Goal: Task Accomplishment & Management: Use online tool/utility

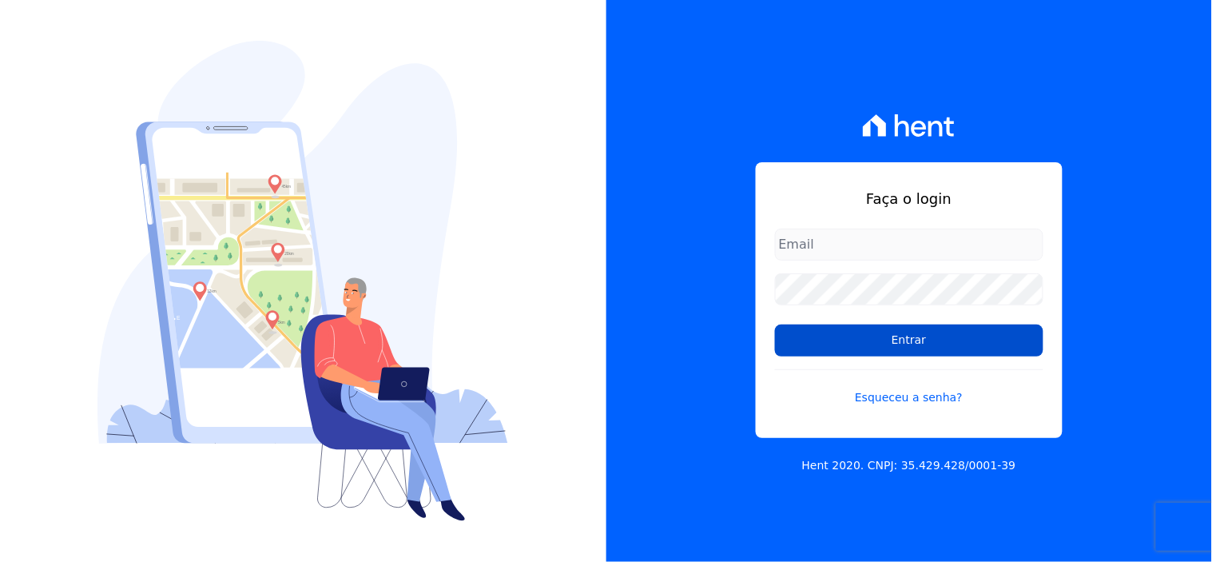
type input "[EMAIL_ADDRESS][DOMAIN_NAME]"
click at [855, 335] on input "Entrar" at bounding box center [909, 340] width 268 height 32
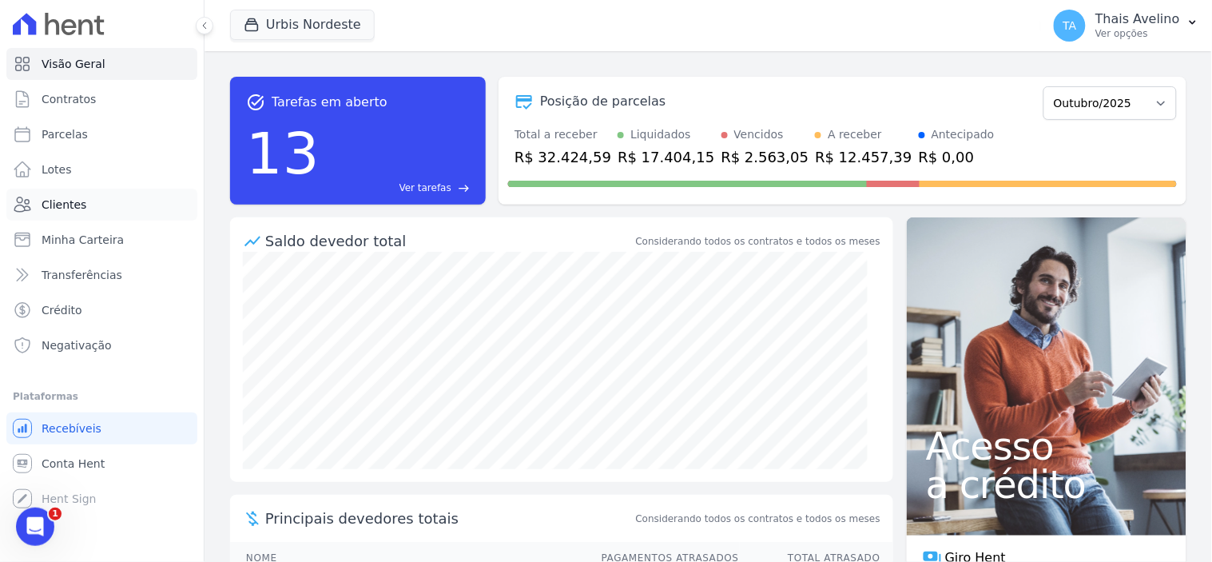
click at [89, 202] on link "Clientes" at bounding box center [101, 205] width 191 height 32
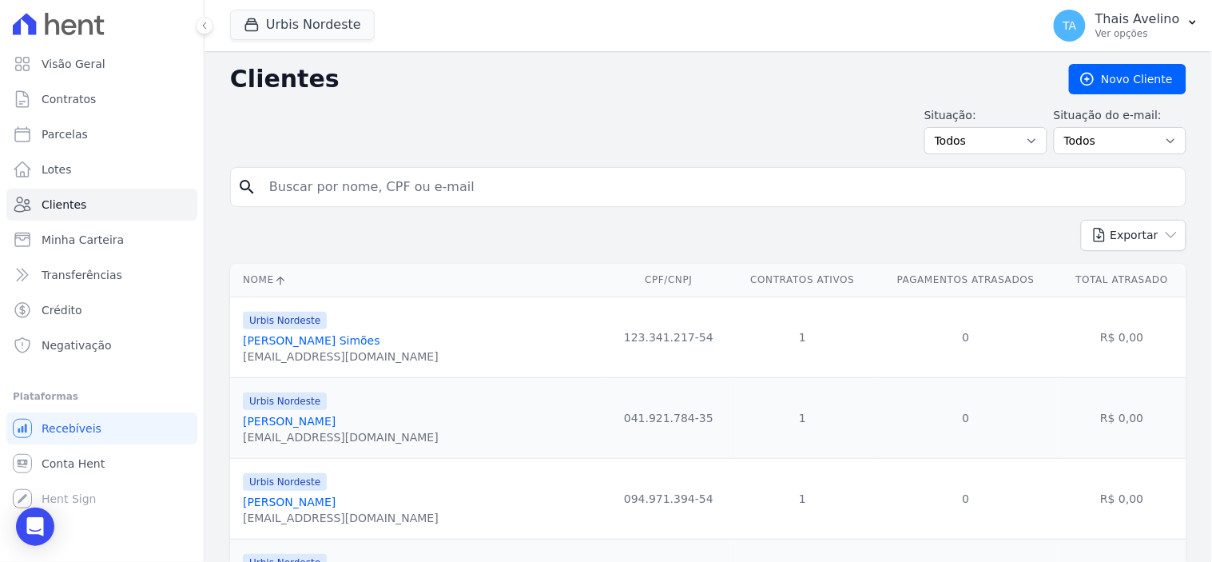
click at [312, 177] on input "search" at bounding box center [719, 187] width 919 height 32
type input "RAFFAEL"
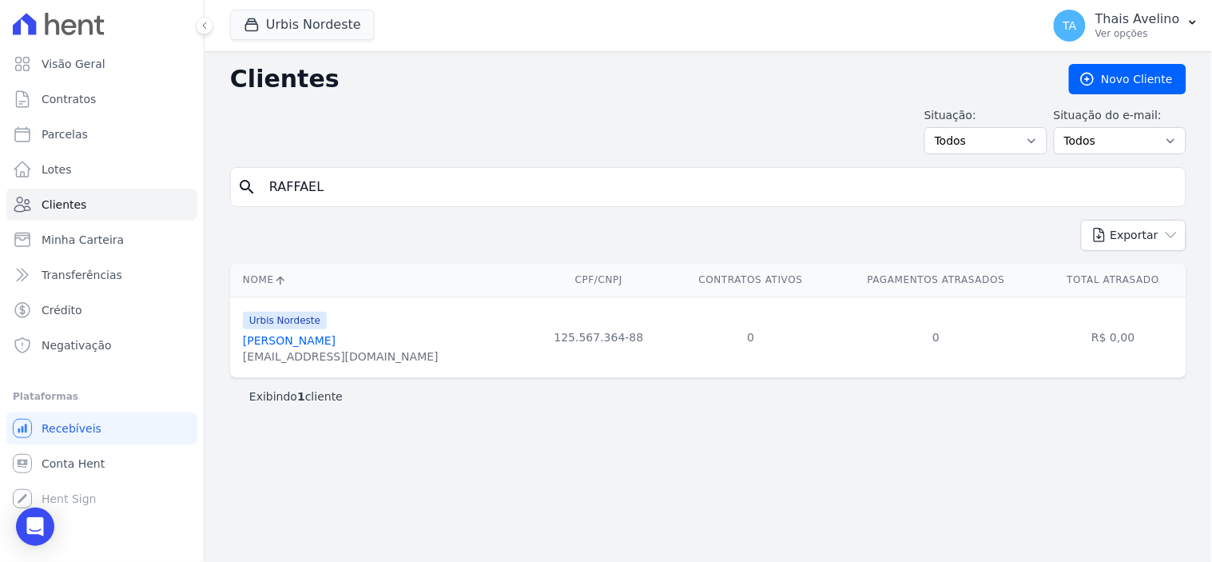
click at [335, 341] on link "[PERSON_NAME]" at bounding box center [289, 340] width 93 height 13
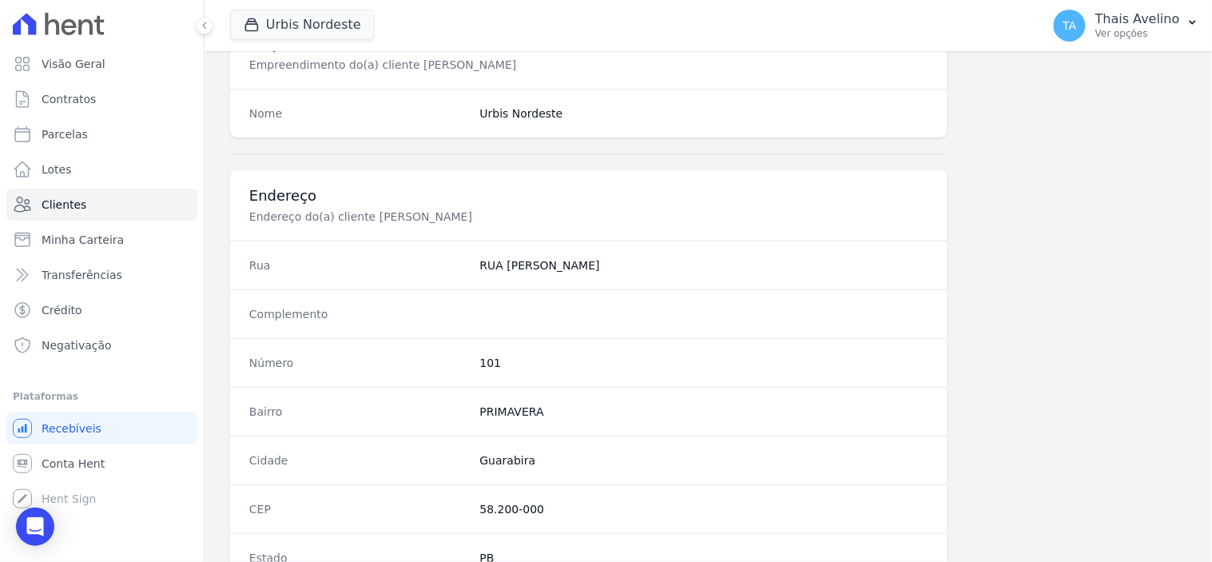
scroll to position [1008, 0]
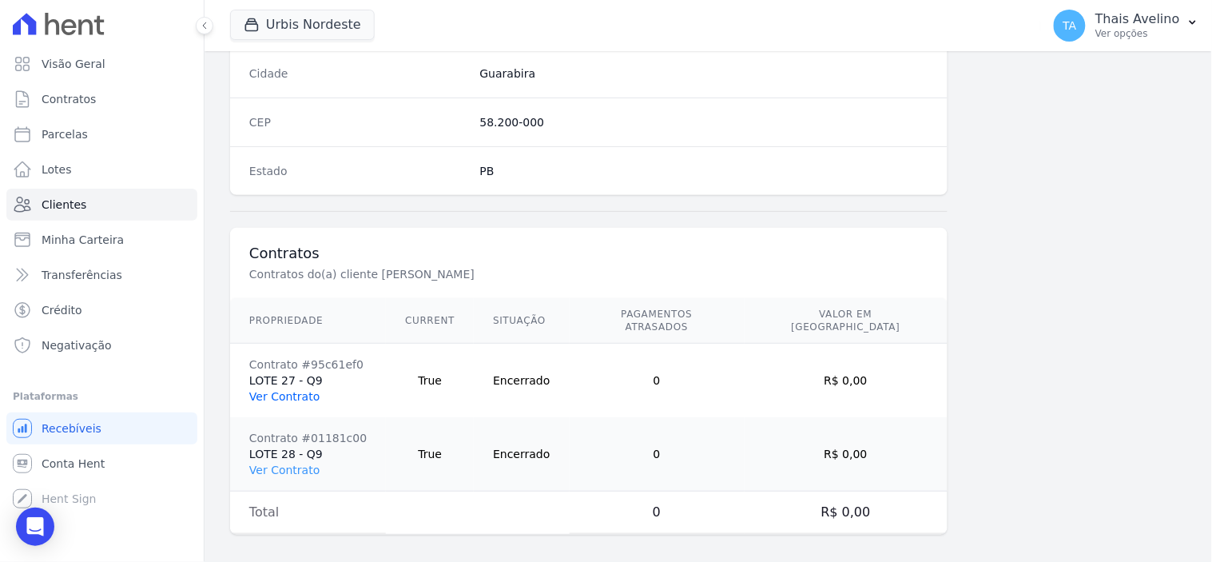
click at [292, 390] on link "Ver Contrato" at bounding box center [284, 396] width 70 height 13
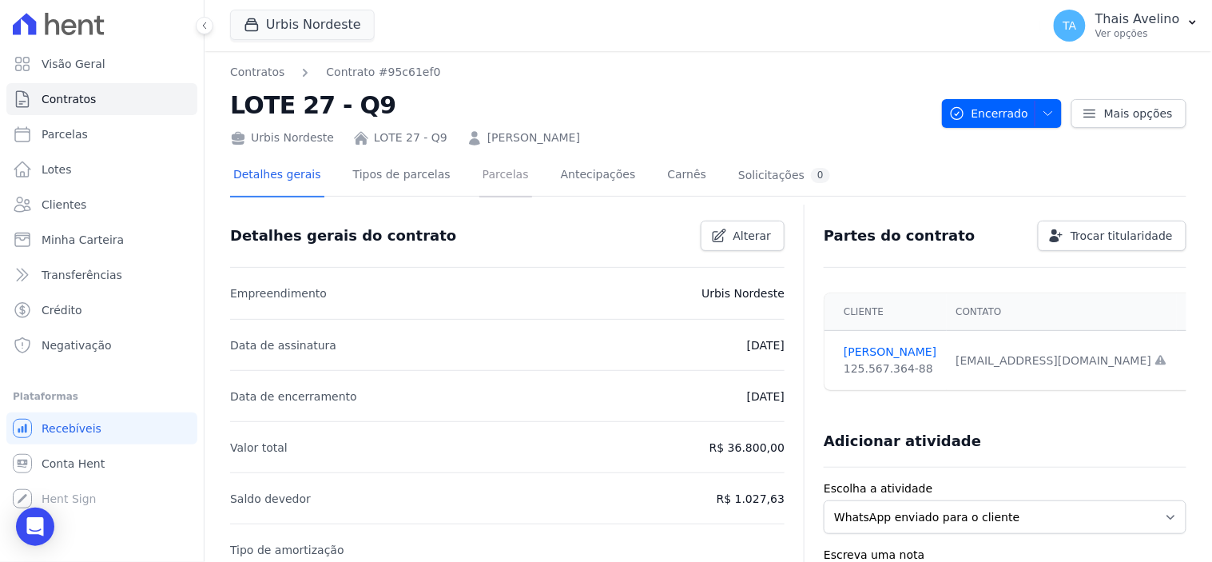
click at [493, 178] on link "Parcelas" at bounding box center [505, 176] width 53 height 42
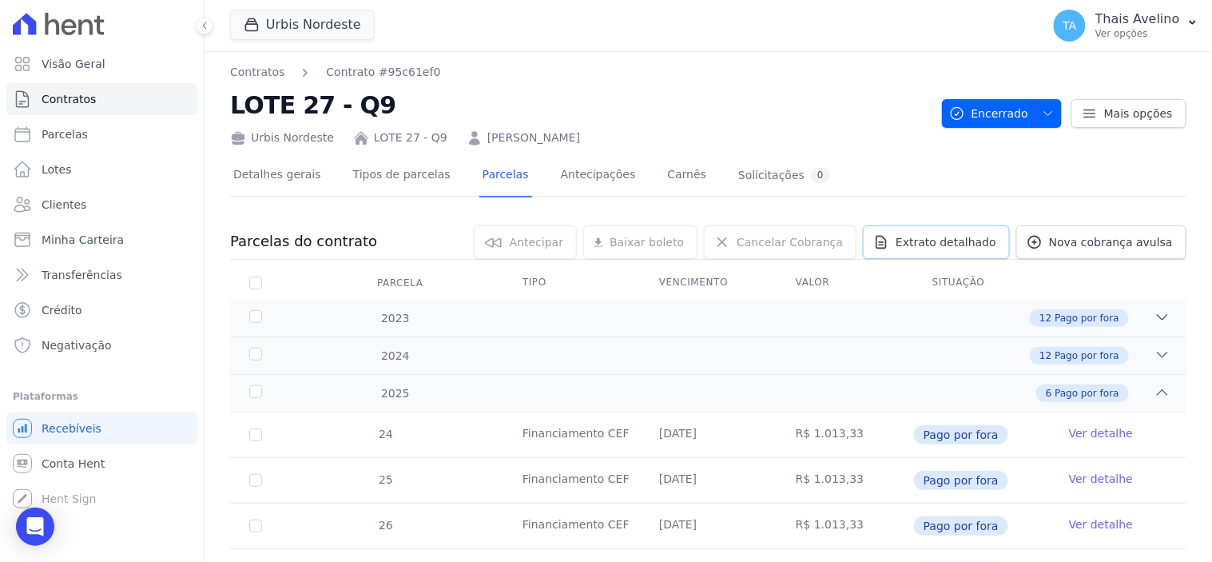
click at [963, 242] on span "Extrato detalhado" at bounding box center [945, 242] width 101 height 16
click at [1135, 244] on span "Exportar PDF" at bounding box center [1160, 243] width 84 height 16
click at [523, 129] on link "[PERSON_NAME]" at bounding box center [533, 137] width 93 height 17
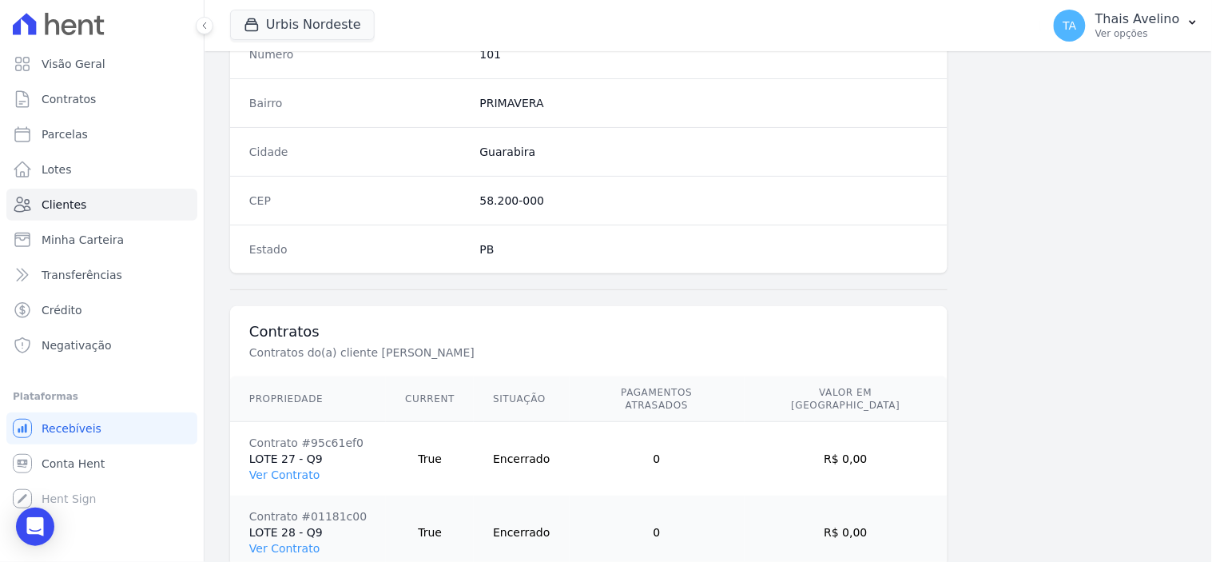
scroll to position [1008, 0]
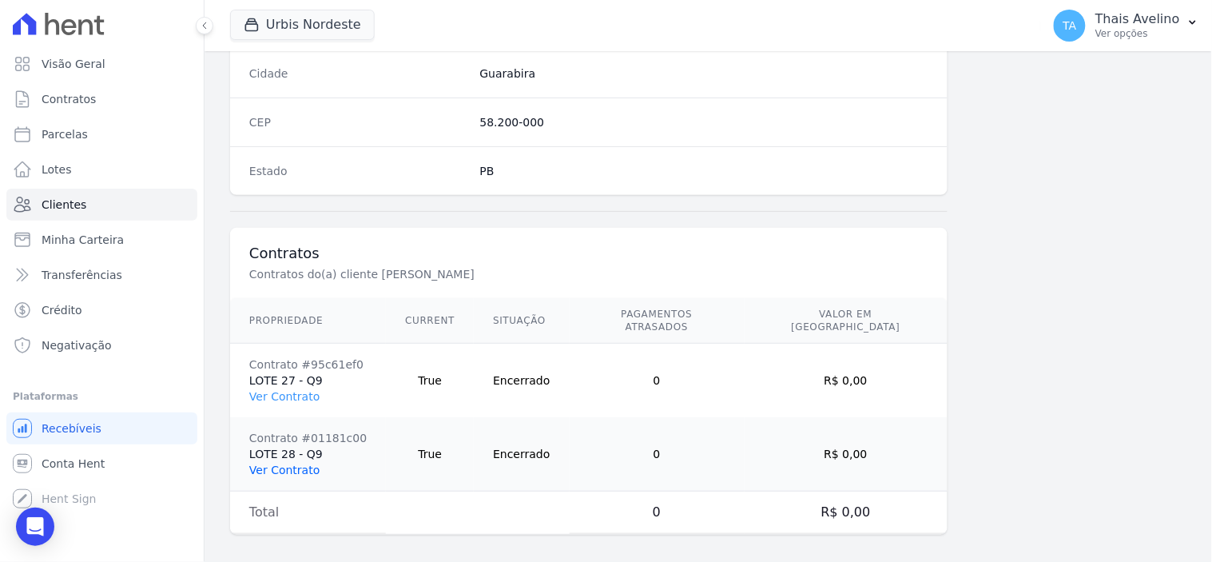
click at [297, 463] on link "Ver Contrato" at bounding box center [284, 469] width 70 height 13
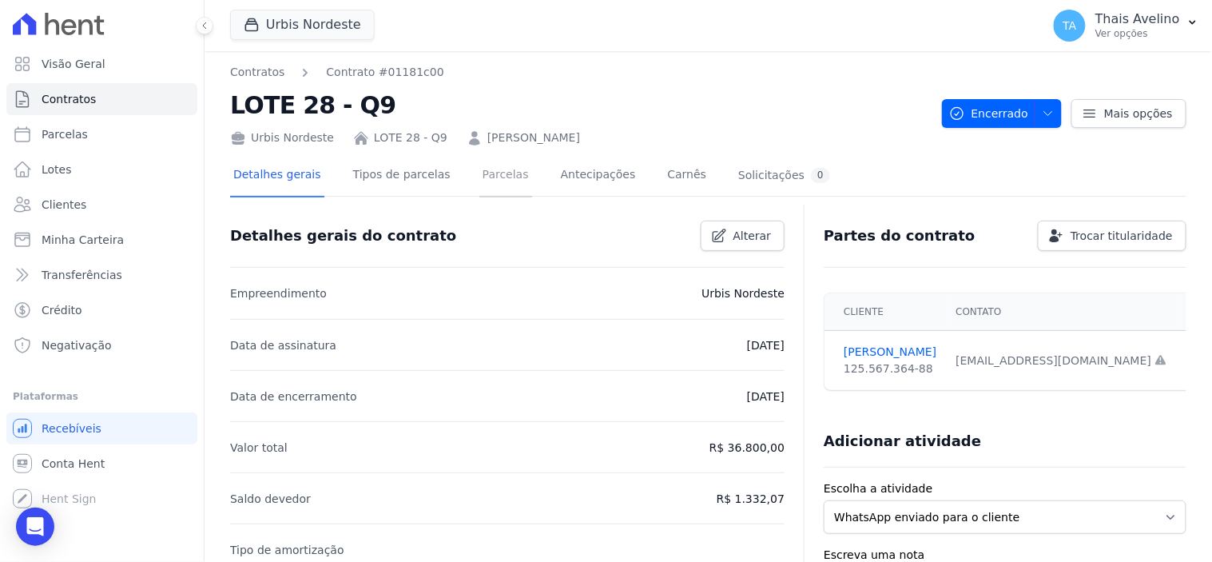
click at [486, 184] on link "Parcelas" at bounding box center [505, 176] width 53 height 42
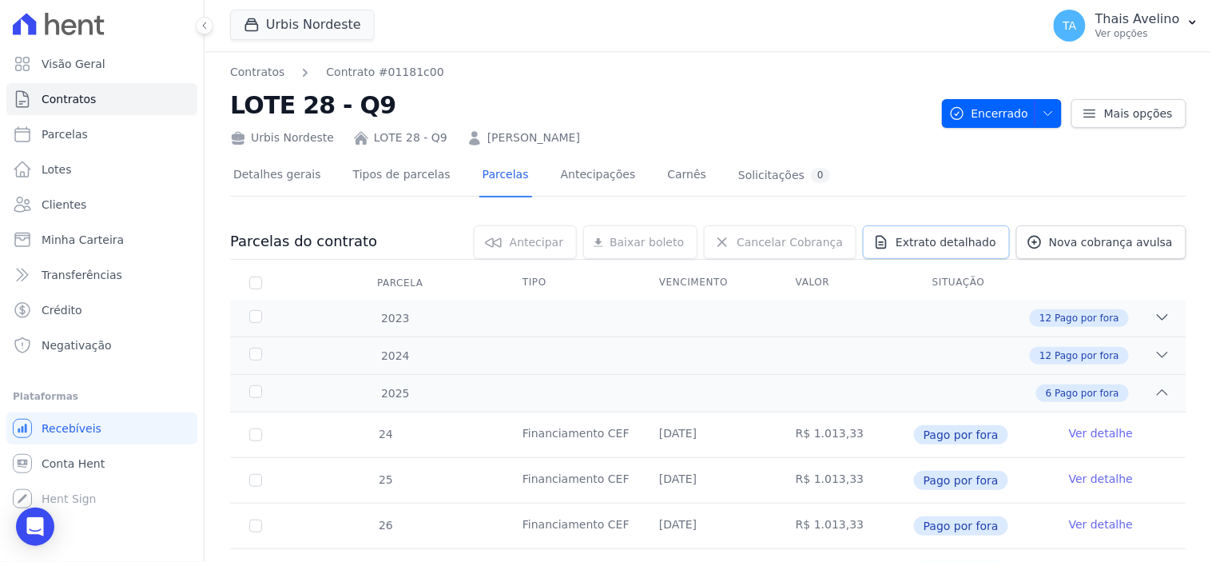
click at [927, 244] on span "Extrato detalhado" at bounding box center [945, 242] width 101 height 16
click at [1140, 251] on link "Exportar PDF" at bounding box center [1161, 244] width 87 height 19
